Goal: Information Seeking & Learning: Learn about a topic

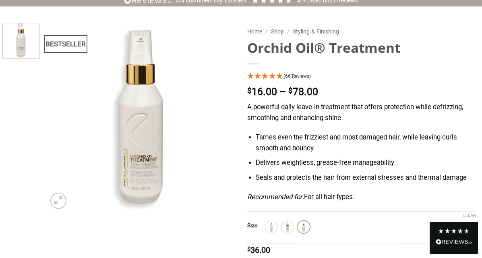
scroll to position [56, 0]
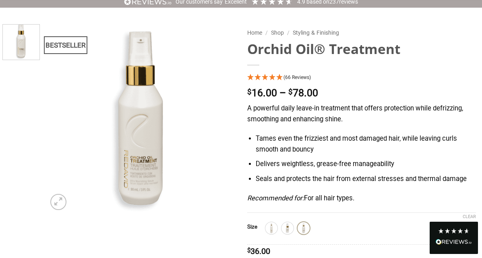
click at [278, 74] on icon "4.95 Stars - 66 Reviews" at bounding box center [279, 77] width 7 height 6
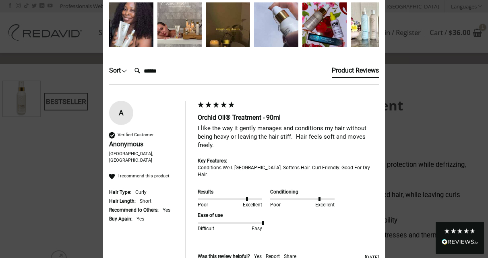
scroll to position [65, 0]
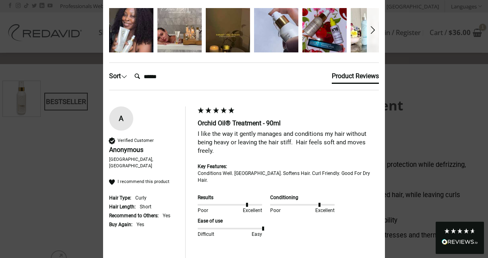
click at [124, 76] on span at bounding box center [124, 76] width 6 height 6
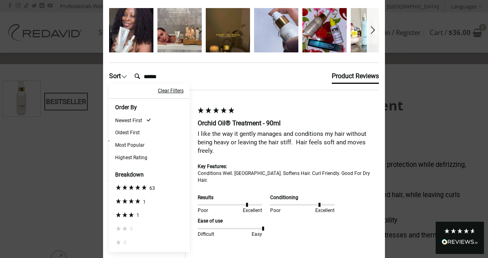
click at [129, 156] on div "Highest Rating" at bounding box center [131, 157] width 32 height 7
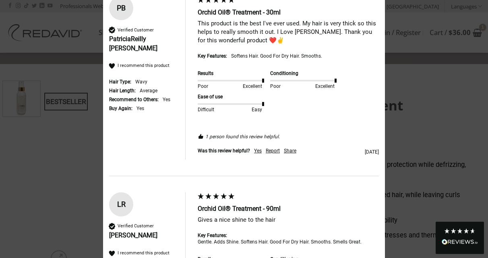
scroll to position [1533, 0]
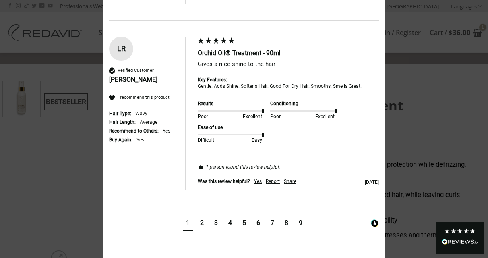
click at [299, 223] on div "9" at bounding box center [301, 222] width 4 height 9
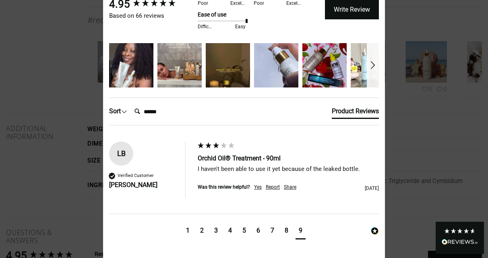
scroll to position [29, 0]
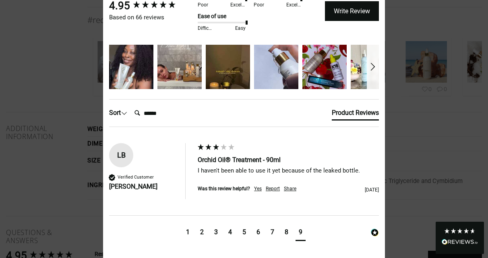
click at [285, 232] on div "8" at bounding box center [287, 232] width 4 height 9
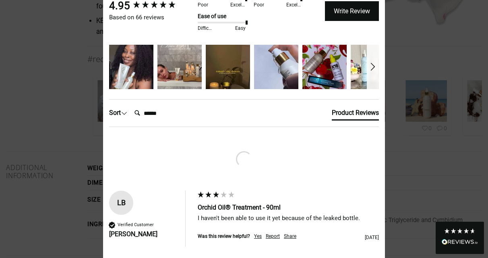
scroll to position [1087, 0]
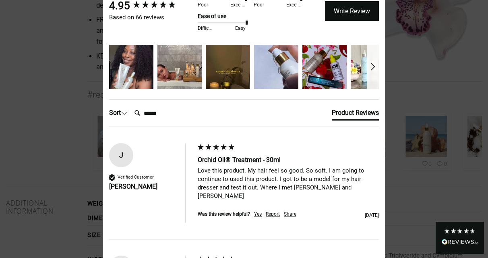
click at [119, 112] on div "Sort" at bounding box center [118, 112] width 18 height 9
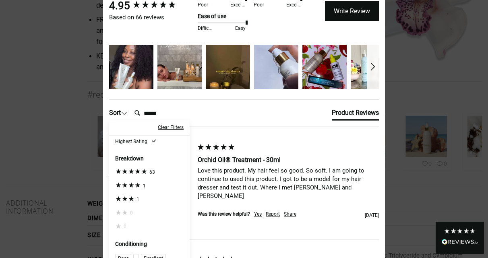
scroll to position [53, 0]
click at [116, 197] on icon "3 star rating" at bounding box center [118, 198] width 6 height 6
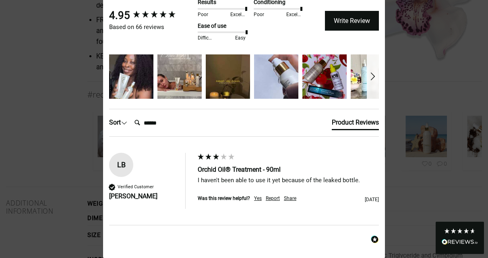
scroll to position [19, 0]
click at [116, 122] on div "Sort" at bounding box center [118, 122] width 18 height 9
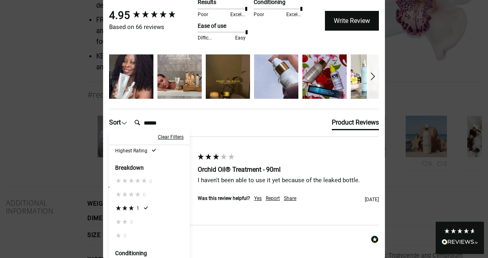
click at [116, 119] on div "Sort" at bounding box center [118, 122] width 18 height 9
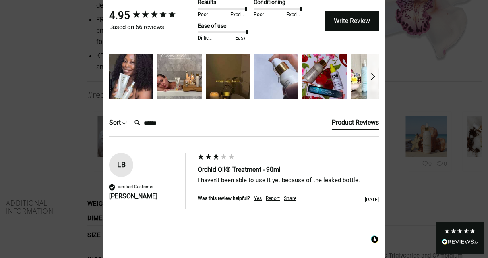
click at [116, 122] on div "Sort" at bounding box center [118, 122] width 18 height 9
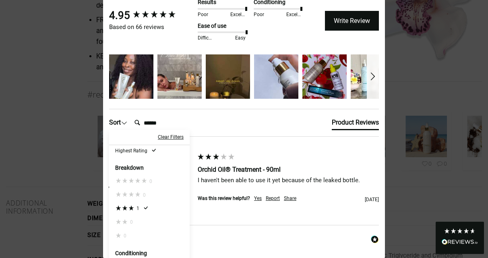
click at [166, 137] on div "Clear Filters" at bounding box center [171, 137] width 26 height 7
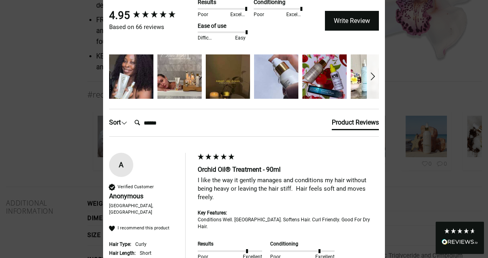
click at [114, 121] on div "Sort" at bounding box center [118, 122] width 18 height 9
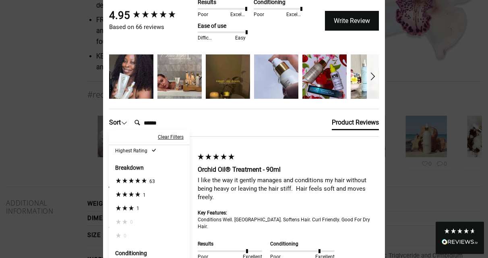
click at [122, 192] on icon "4 star rating" at bounding box center [125, 194] width 6 height 6
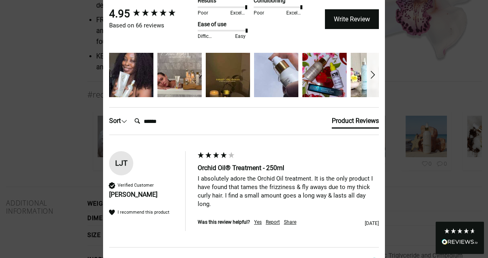
scroll to position [18, 0]
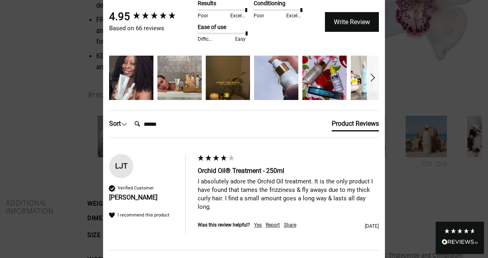
click at [113, 124] on div "Sort" at bounding box center [118, 123] width 18 height 9
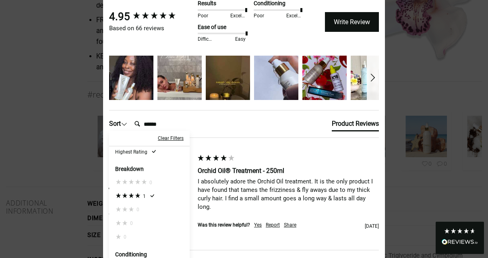
click at [166, 138] on div "Clear Filters" at bounding box center [171, 138] width 26 height 7
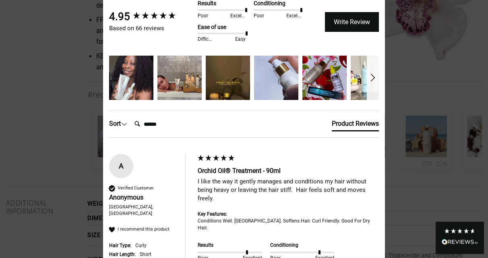
click at [115, 122] on div "Sort" at bounding box center [118, 123] width 18 height 9
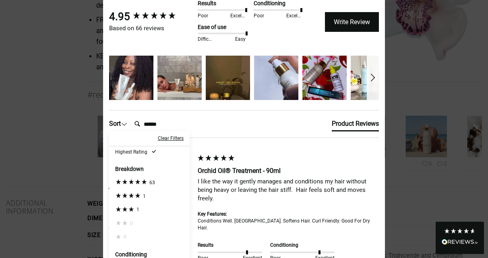
click at [122, 182] on icon "5 star rating" at bounding box center [125, 181] width 6 height 6
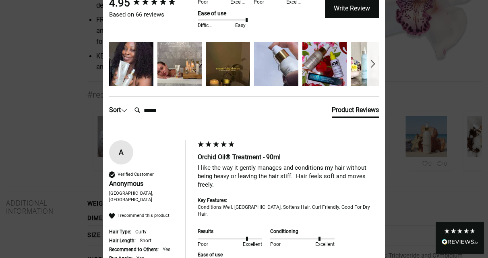
scroll to position [32, 0]
click at [337, 109] on div "Product Reviews" at bounding box center [355, 109] width 47 height 9
click at [151, 112] on input "Search:" at bounding box center [163, 110] width 64 height 16
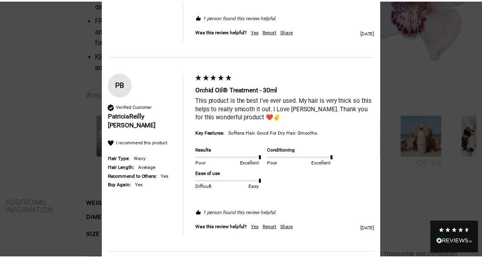
scroll to position [0, 0]
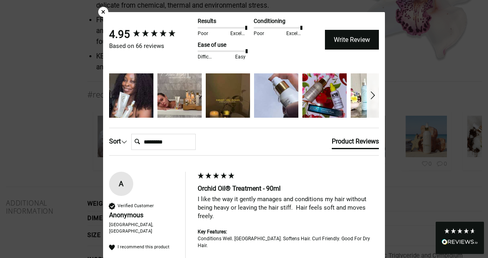
type input "*********"
click at [100, 12] on div "×" at bounding box center [103, 12] width 10 height 10
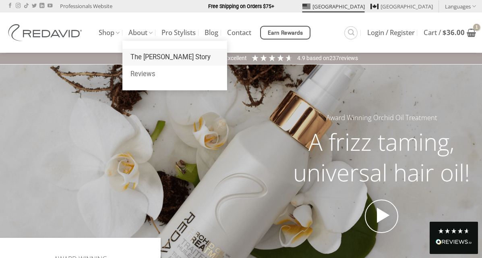
click at [136, 54] on link "The [PERSON_NAME] Story" at bounding box center [174, 57] width 105 height 17
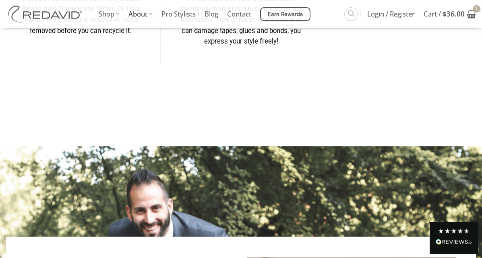
scroll to position [1145, 0]
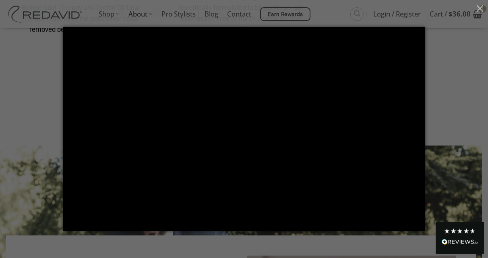
click at [31, 61] on div at bounding box center [244, 129] width 488 height 258
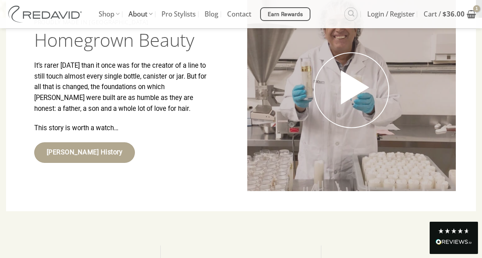
scroll to position [1418, 0]
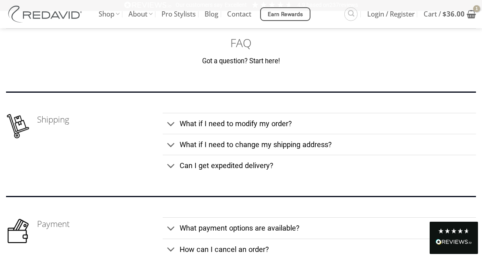
scroll to position [49, 0]
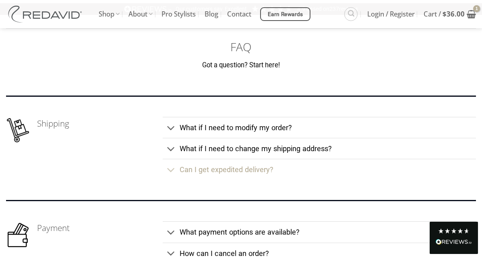
click at [221, 165] on span "Can I get expedited delivery?" at bounding box center [227, 169] width 94 height 8
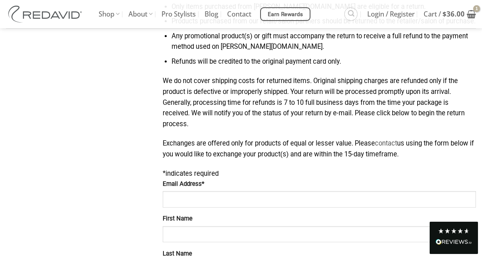
scroll to position [0, 0]
